Goal: Navigation & Orientation: Go to known website

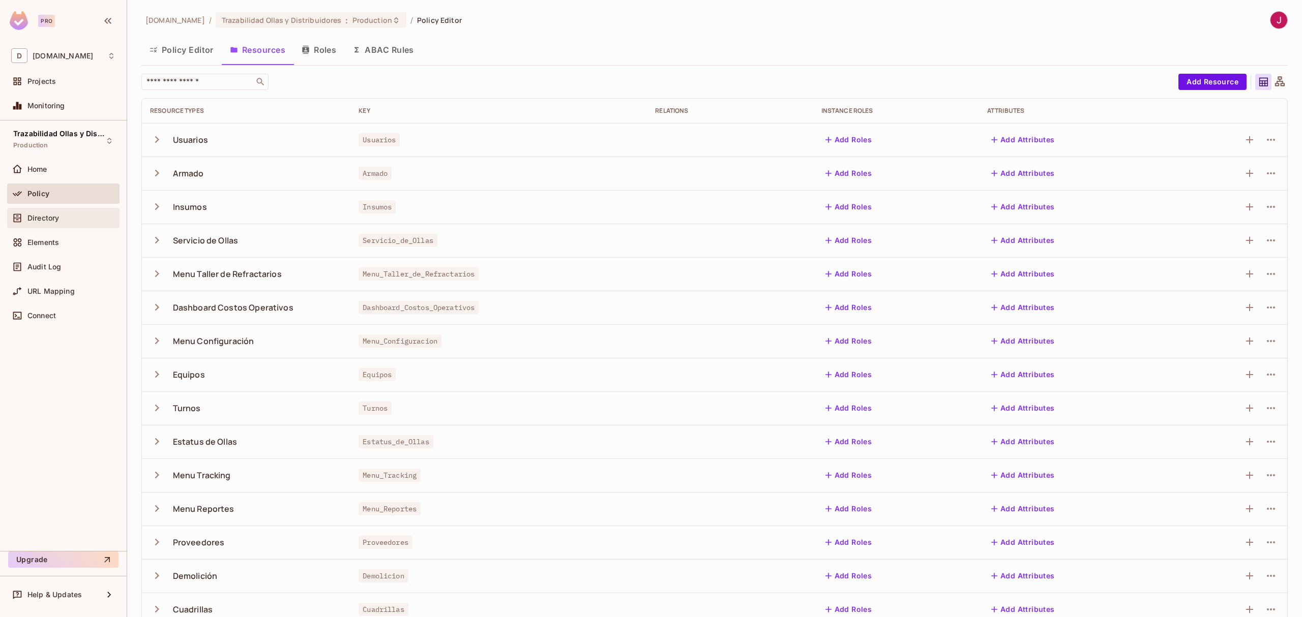
click at [74, 227] on div "Directory" at bounding box center [63, 218] width 112 height 20
